Goal: Task Accomplishment & Management: Manage account settings

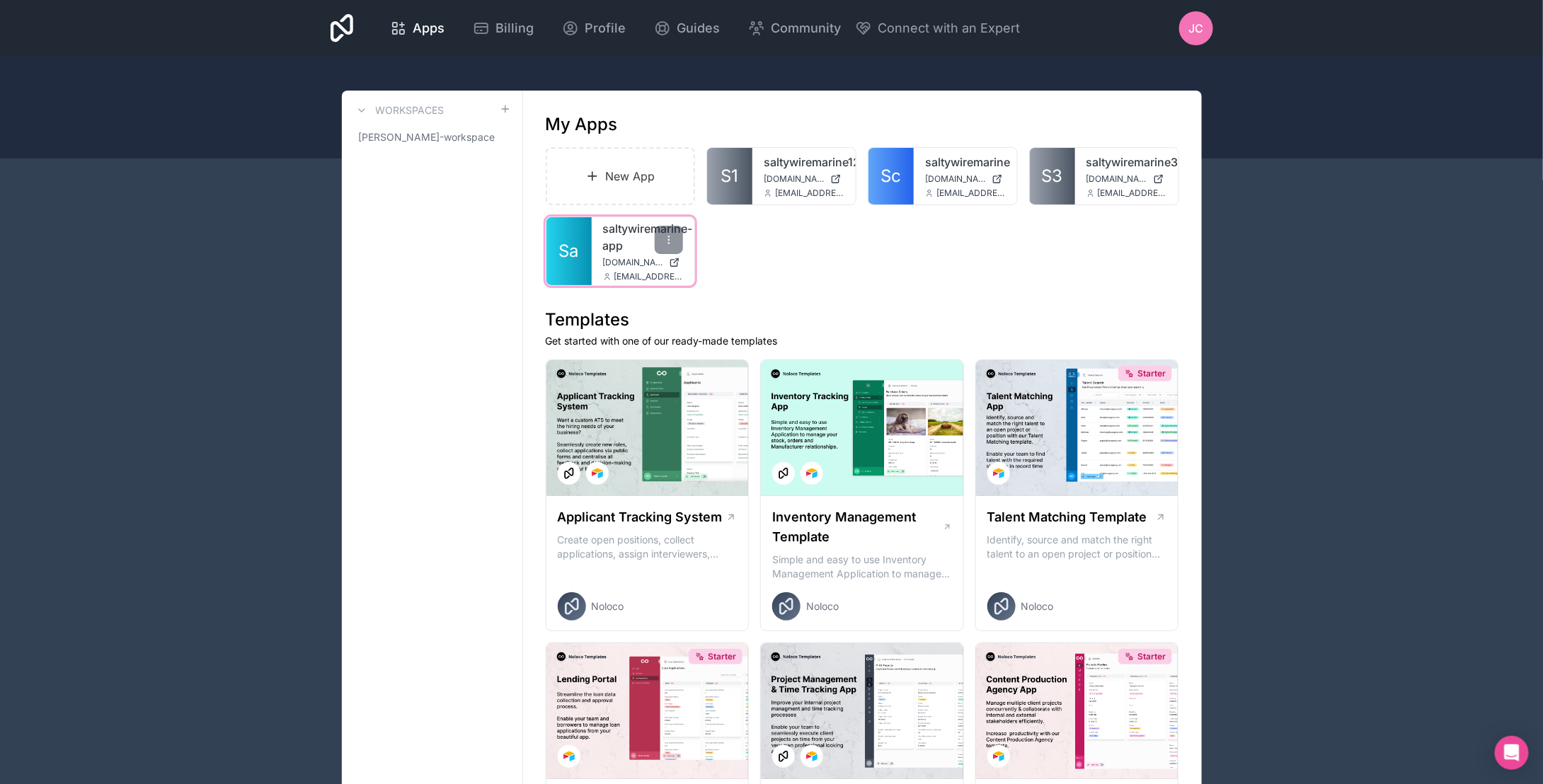
click at [615, 249] on link "saltywiremarine-app" at bounding box center [642, 237] width 80 height 34
click at [494, 24] on div "Billing" at bounding box center [503, 28] width 60 height 20
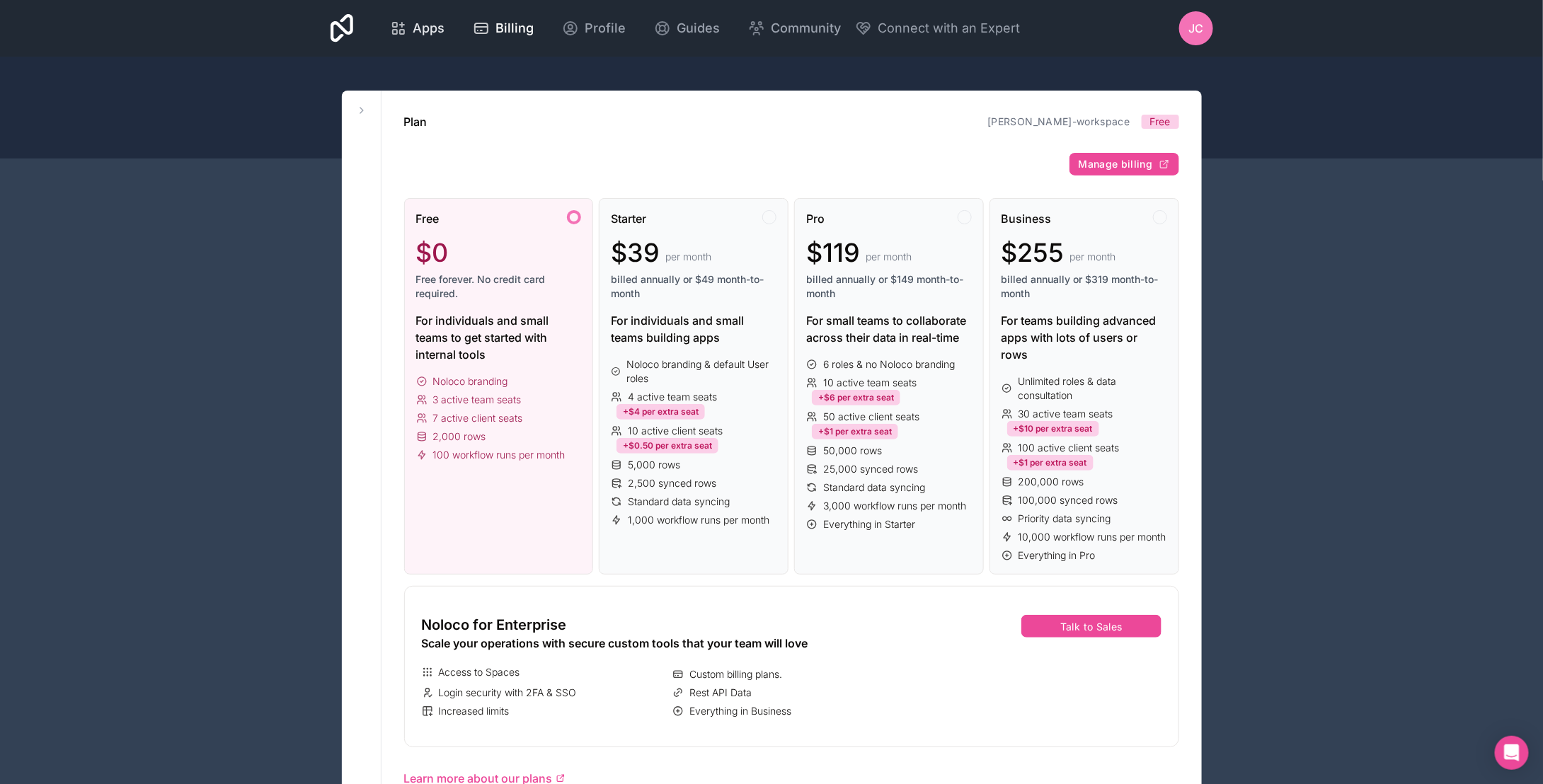
click at [432, 29] on span "Apps" at bounding box center [428, 28] width 32 height 20
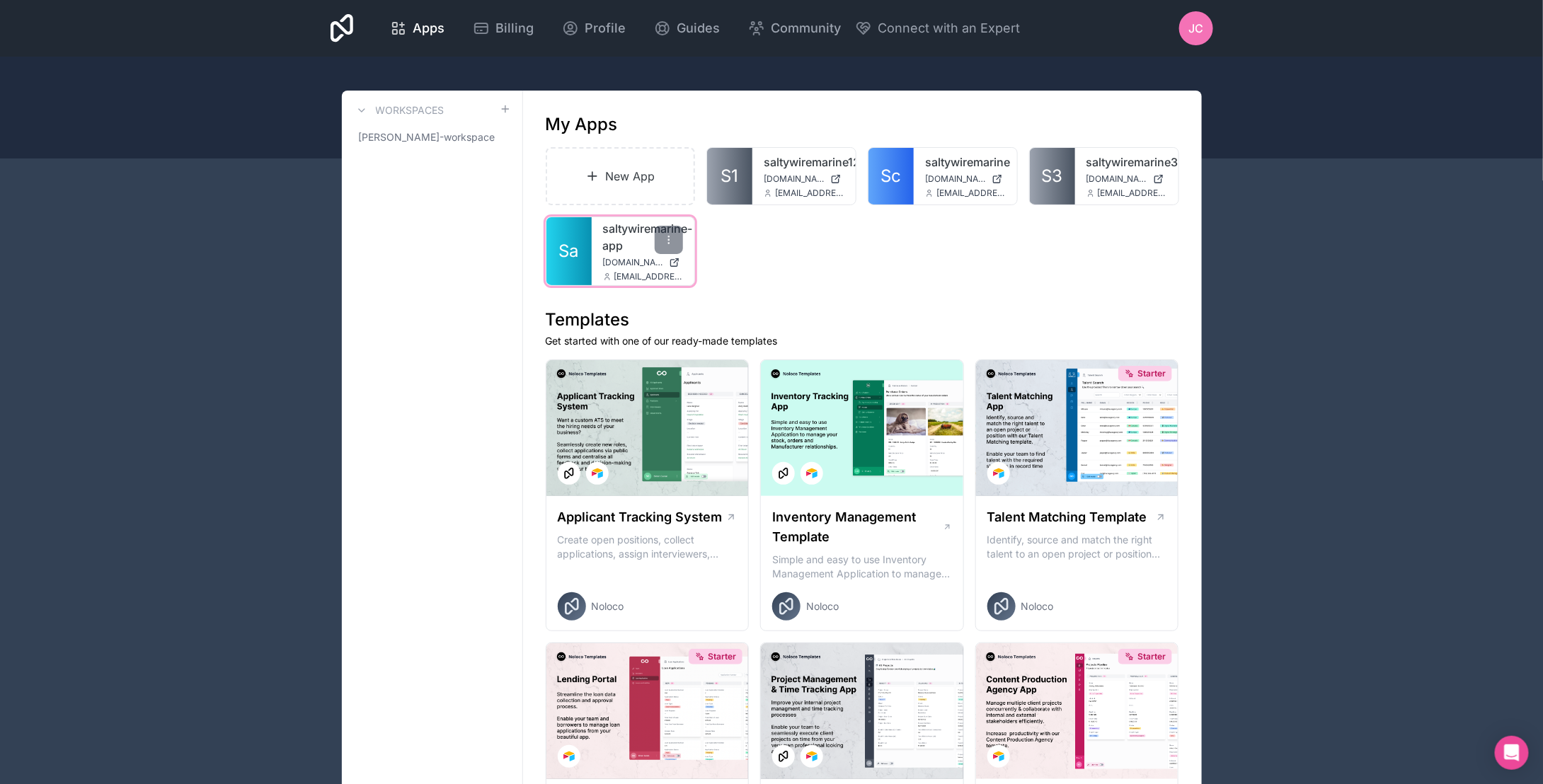
click at [620, 251] on link "saltywiremarine-app" at bounding box center [642, 237] width 80 height 34
click at [666, 237] on icon at bounding box center [669, 240] width 12 height 12
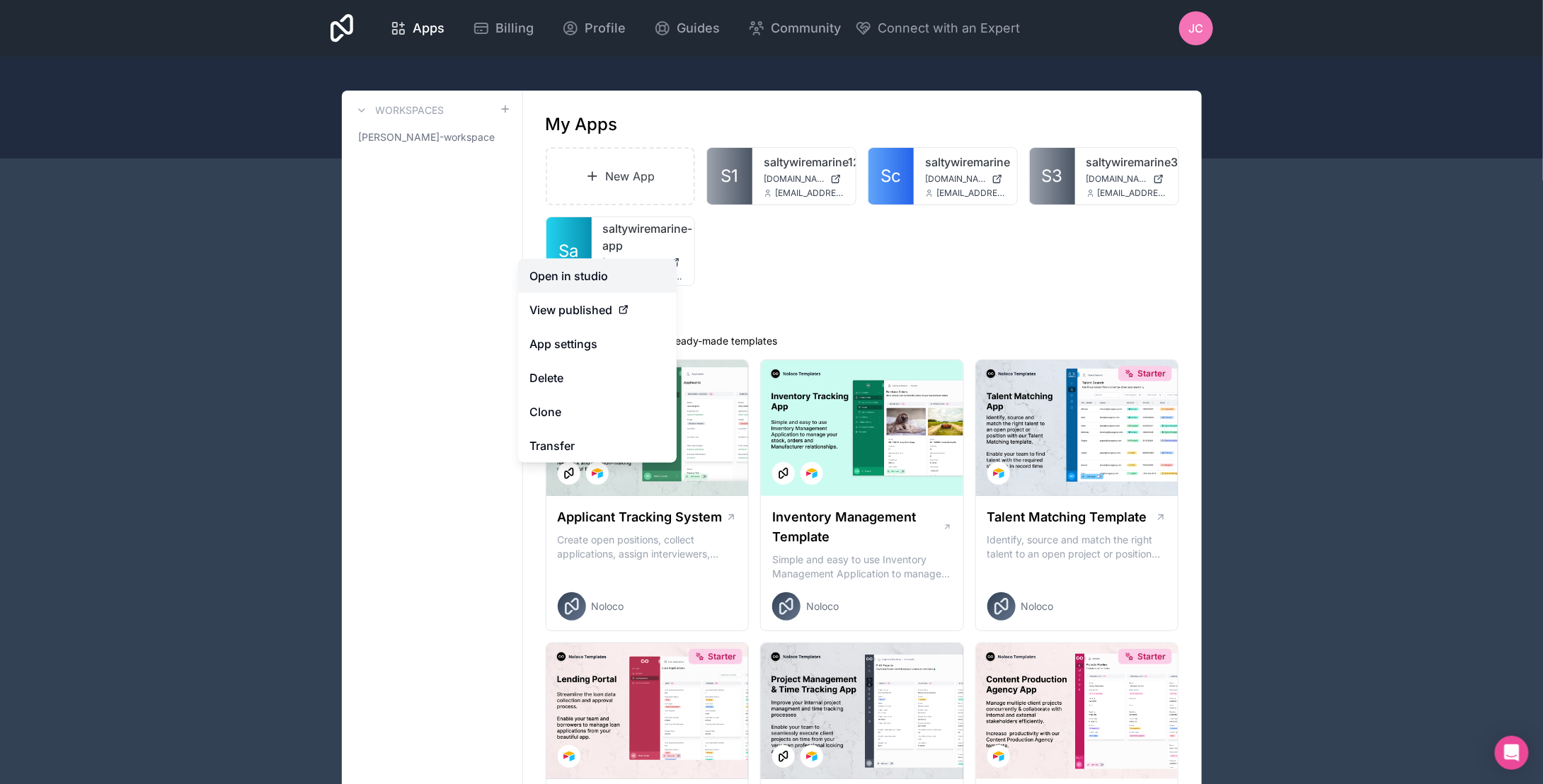
click at [616, 282] on link "Open in studio" at bounding box center [597, 276] width 159 height 34
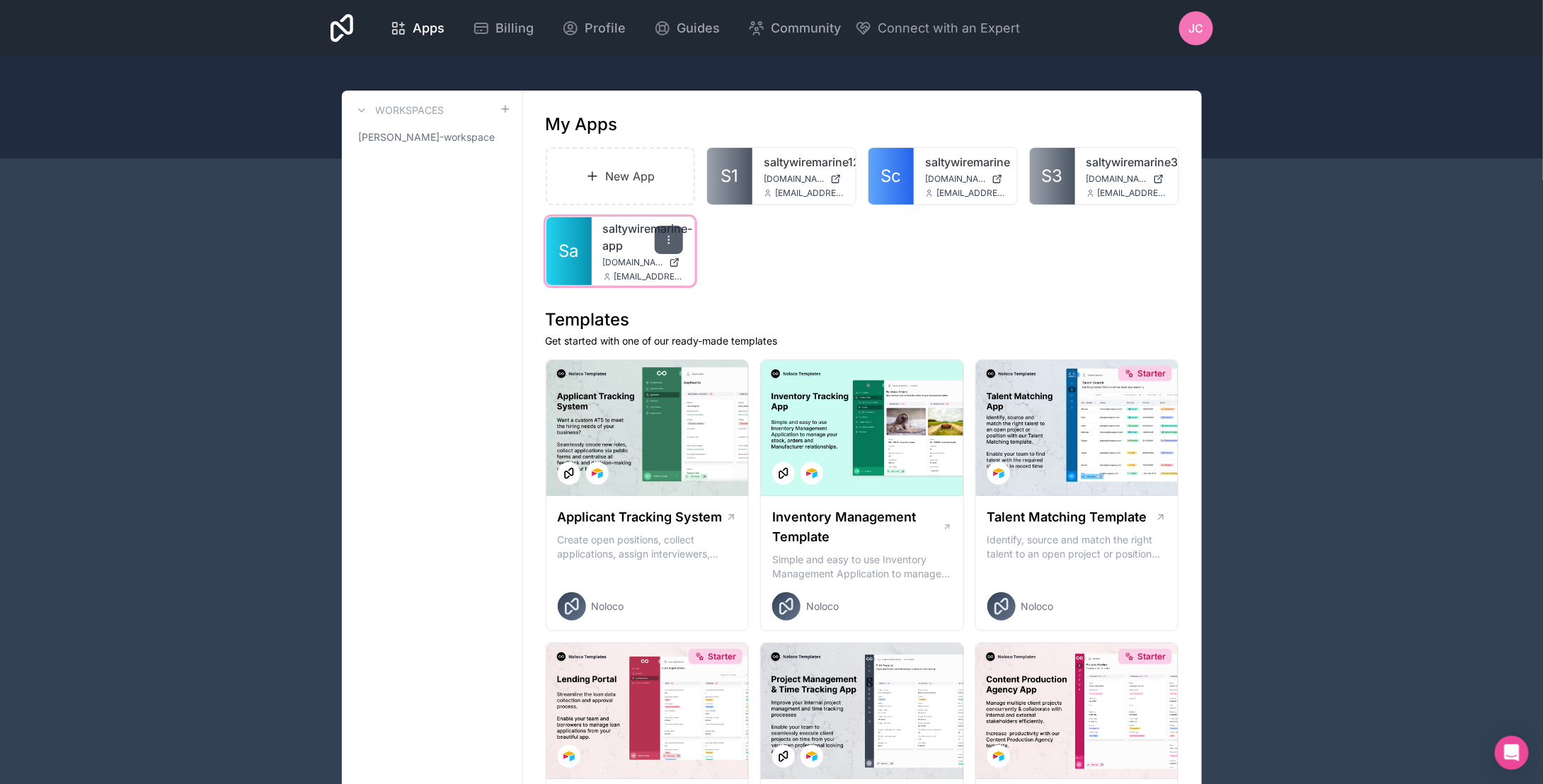
click at [672, 239] on icon at bounding box center [669, 240] width 12 height 12
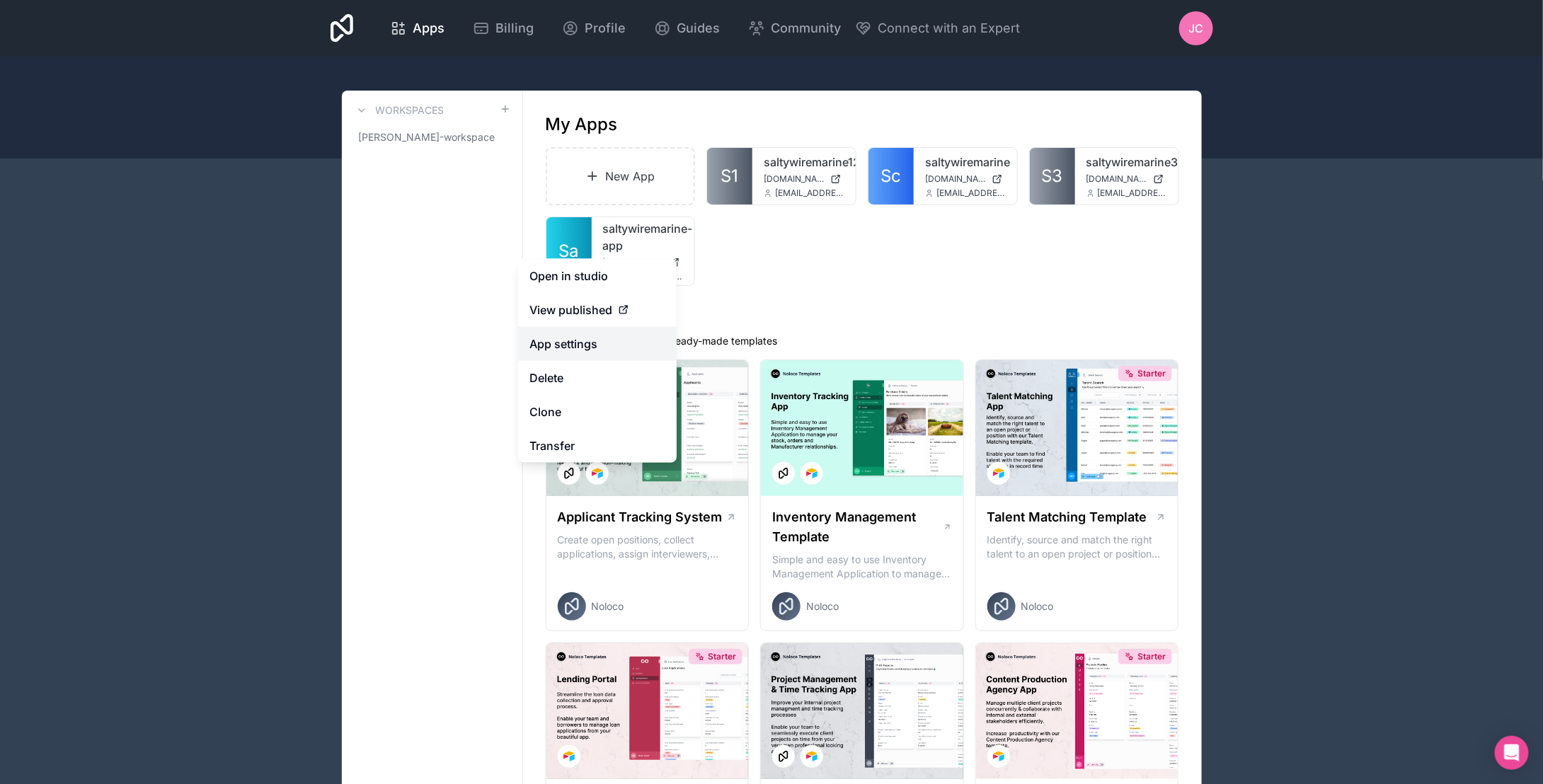
click at [632, 349] on link "App settings" at bounding box center [597, 344] width 159 height 34
